Goal: Check status: Check status

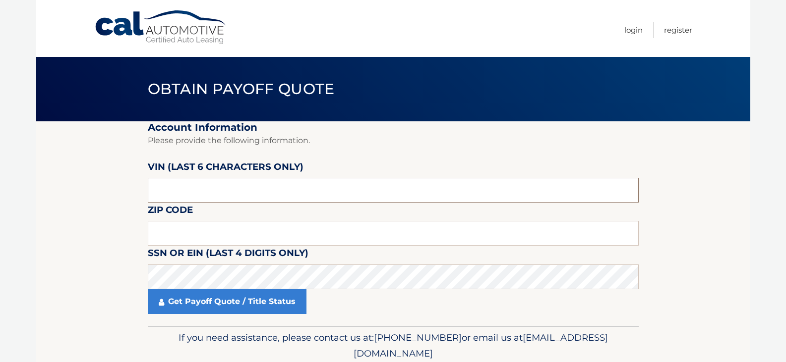
click at [253, 190] on input "text" at bounding box center [393, 190] width 491 height 25
click at [200, 233] on input "text" at bounding box center [393, 233] width 491 height 25
drag, startPoint x: 182, startPoint y: 237, endPoint x: 115, endPoint y: 238, distance: 67.5
click at [115, 238] on section "Account Information Please provide the following information. [PERSON_NAME] (la…" at bounding box center [393, 223] width 714 height 205
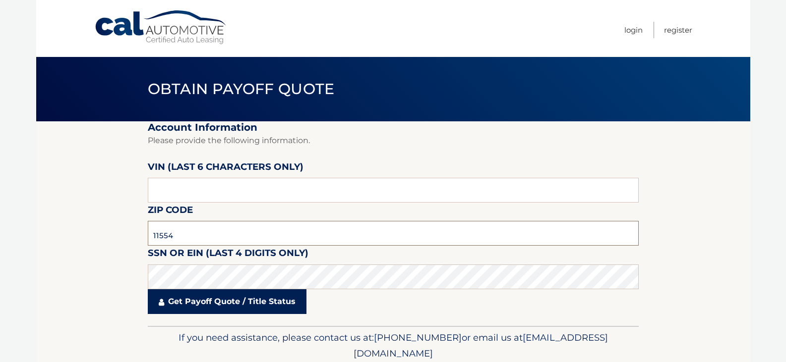
type input "11554"
click at [208, 303] on link "Get Payoff Quote / Title Status" at bounding box center [227, 302] width 159 height 25
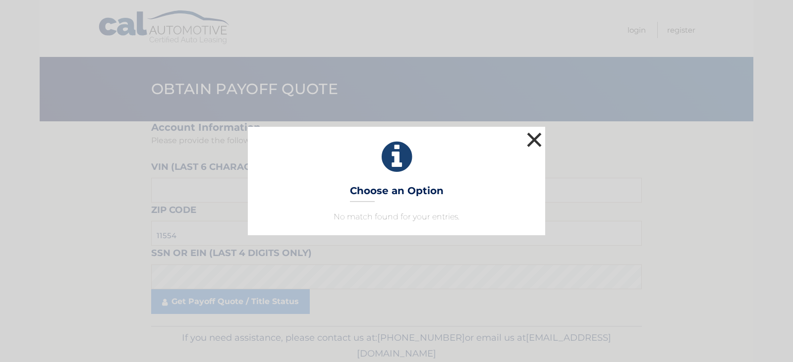
click at [540, 139] on button "×" at bounding box center [535, 140] width 20 height 20
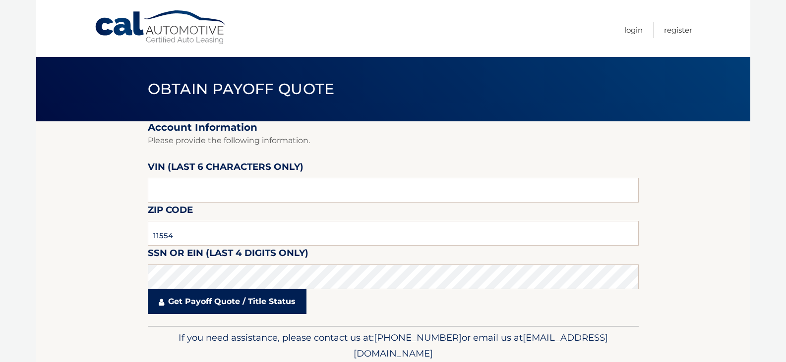
click at [218, 303] on link "Get Payoff Quote / Title Status" at bounding box center [227, 302] width 159 height 25
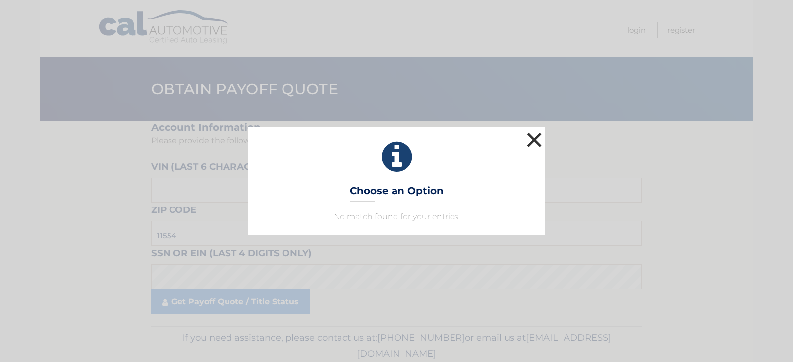
click at [533, 141] on button "×" at bounding box center [535, 140] width 20 height 20
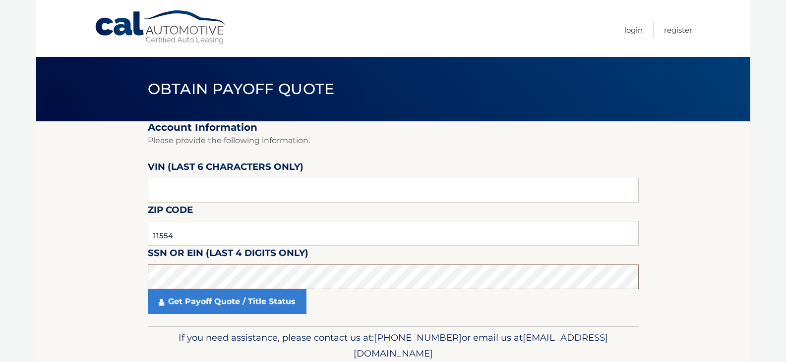
click at [123, 284] on section "Account Information Please provide the following information. [PERSON_NAME] (la…" at bounding box center [393, 223] width 714 height 205
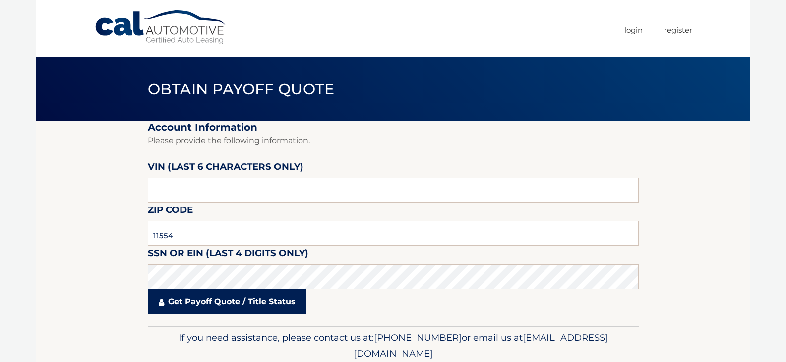
click at [182, 304] on link "Get Payoff Quote / Title Status" at bounding box center [227, 302] width 159 height 25
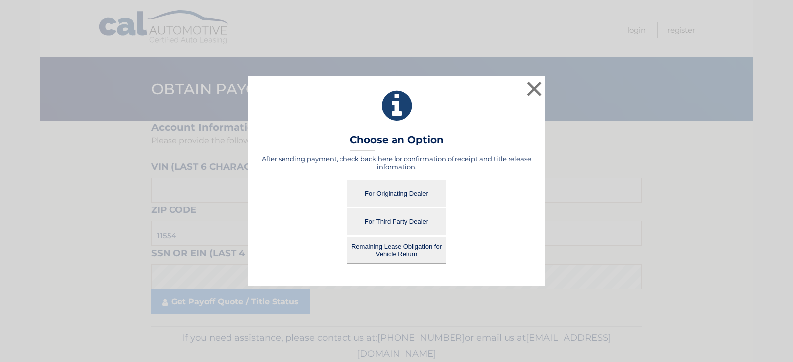
click at [404, 220] on button "For Third Party Dealer" at bounding box center [396, 221] width 99 height 27
click at [406, 220] on button "For Third Party Dealer" at bounding box center [396, 221] width 99 height 27
